Goal: Find specific page/section: Find specific page/section

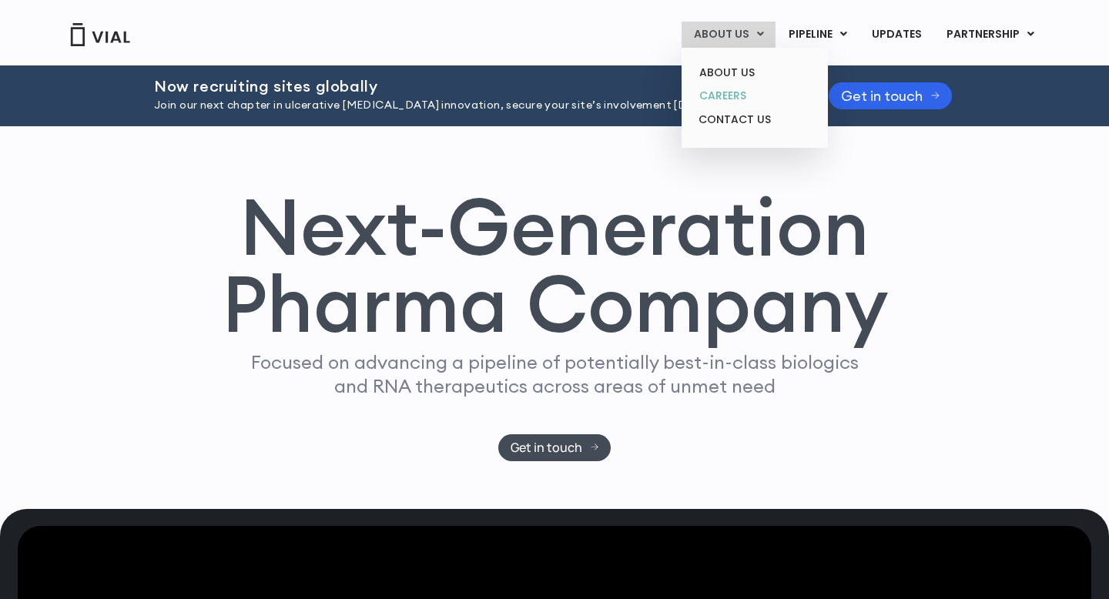
click at [742, 103] on link "CAREERS" at bounding box center [754, 96] width 135 height 24
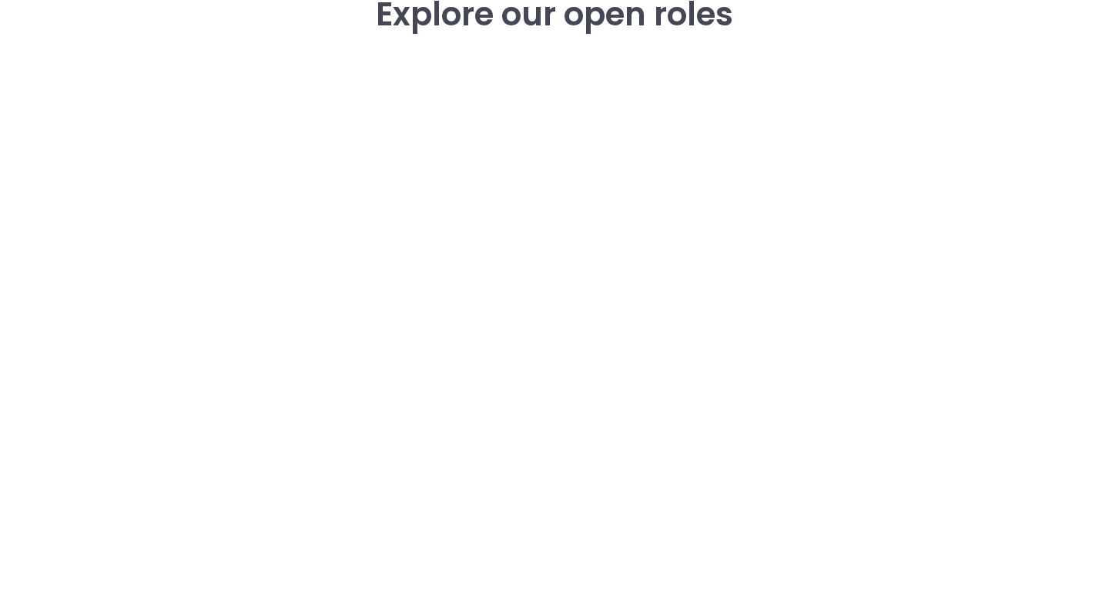
scroll to position [2248, 0]
click at [175, 330] on div "career opportunities Explore our open roles" at bounding box center [554, 289] width 985 height 661
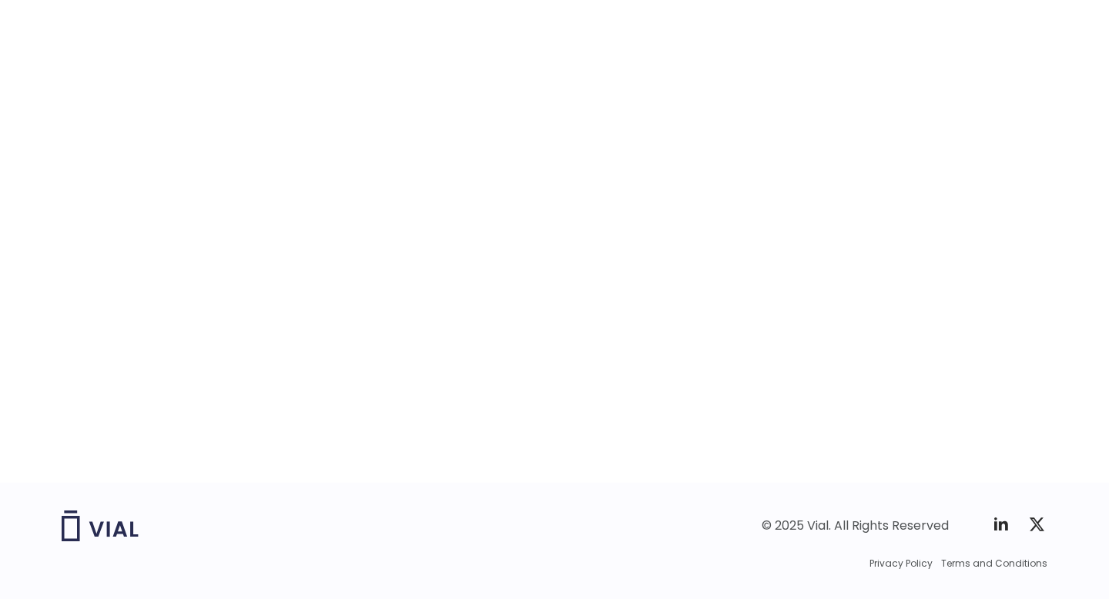
scroll to position [2418, 0]
